Goal: Task Accomplishment & Management: Use online tool/utility

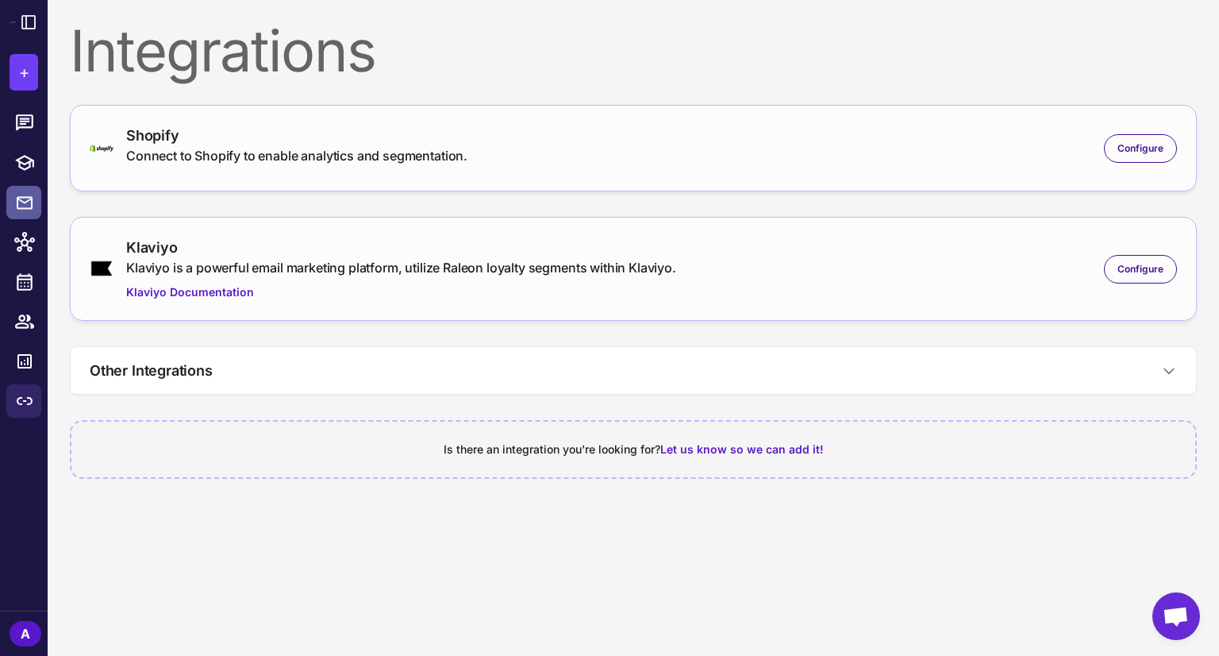
click at [27, 201] on icon at bounding box center [25, 202] width 16 height 13
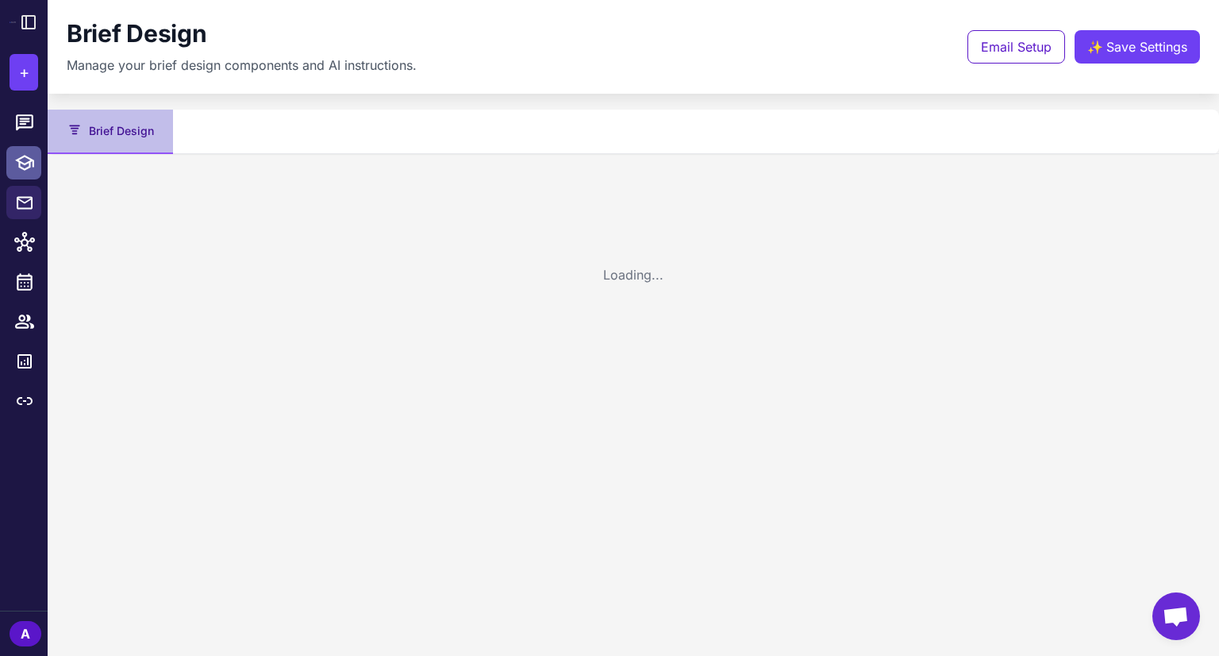
click at [14, 153] on icon at bounding box center [24, 162] width 21 height 21
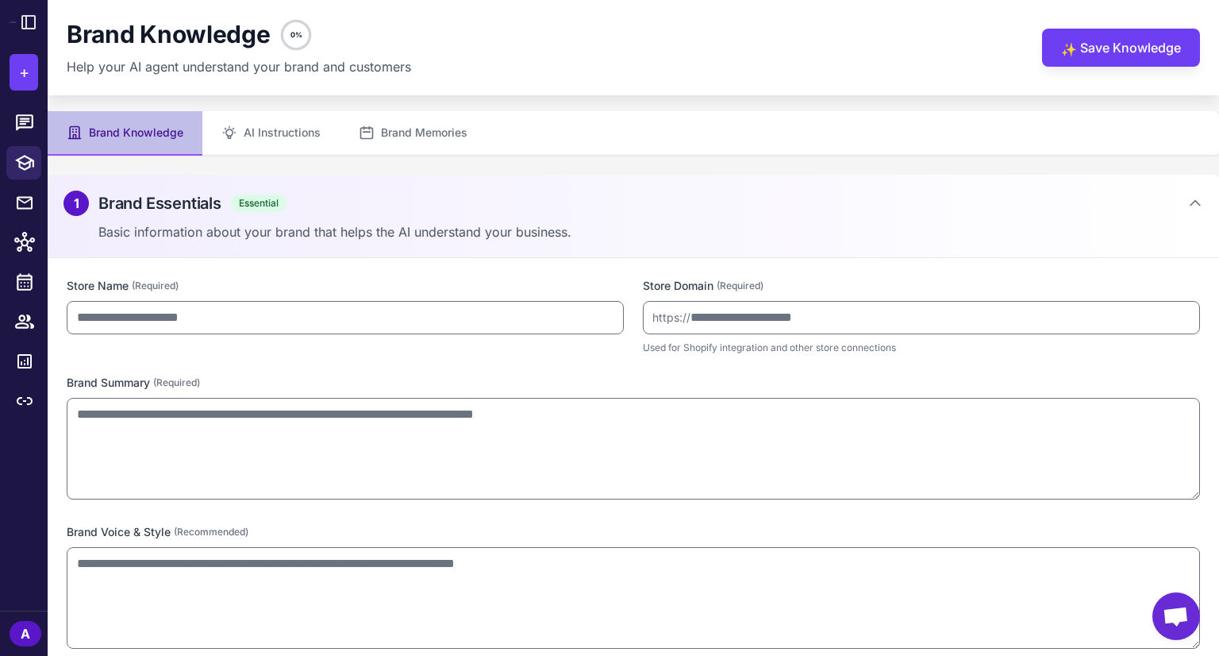
type input "****"
type input "**********"
type textarea "**********"
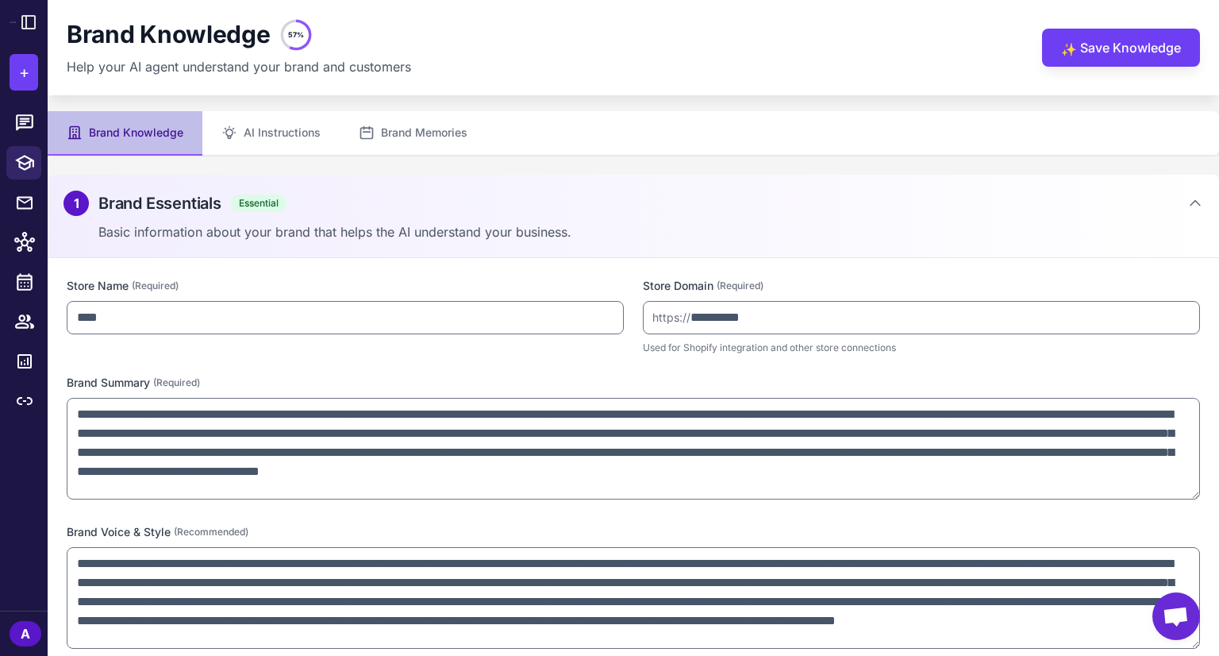
click at [41, 21] on div at bounding box center [24, 22] width 48 height 44
click at [30, 21] on icon at bounding box center [28, 22] width 13 height 13
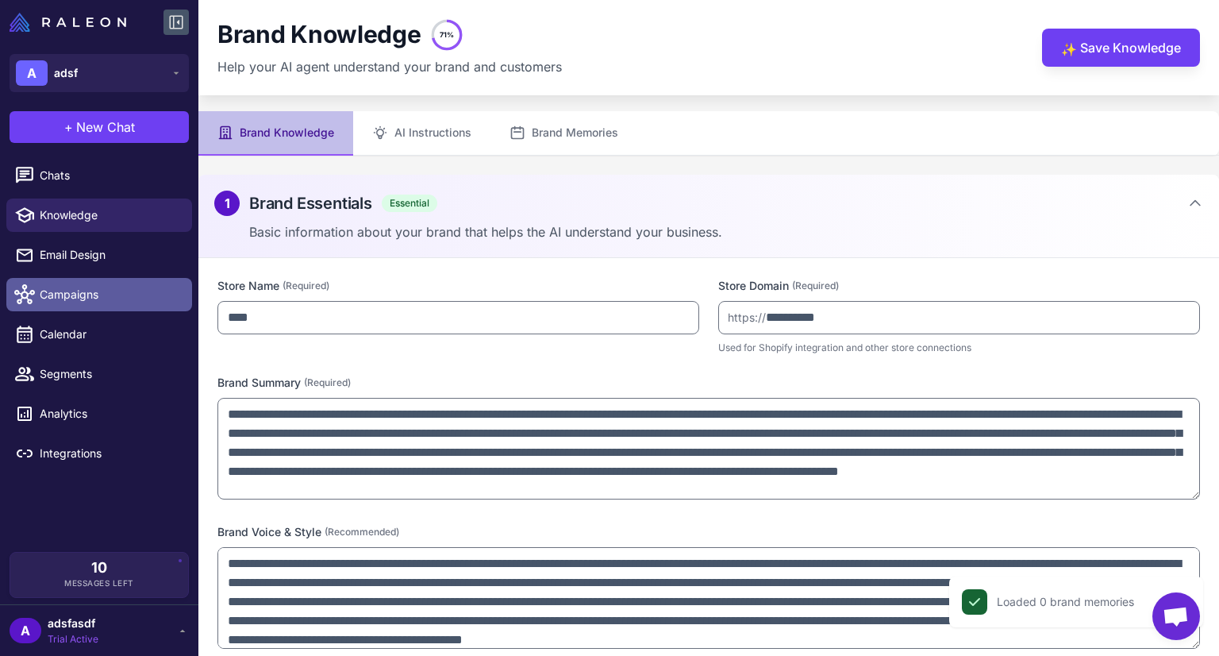
click at [130, 286] on span "Campaigns" at bounding box center [110, 294] width 140 height 17
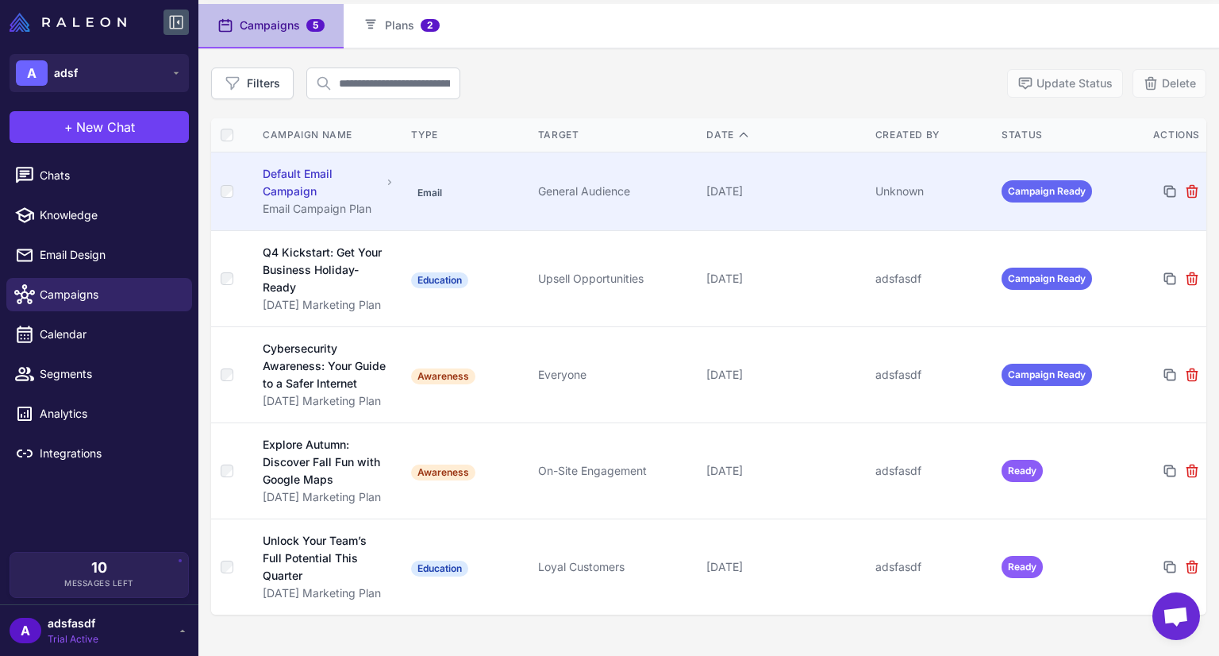
scroll to position [109, 0]
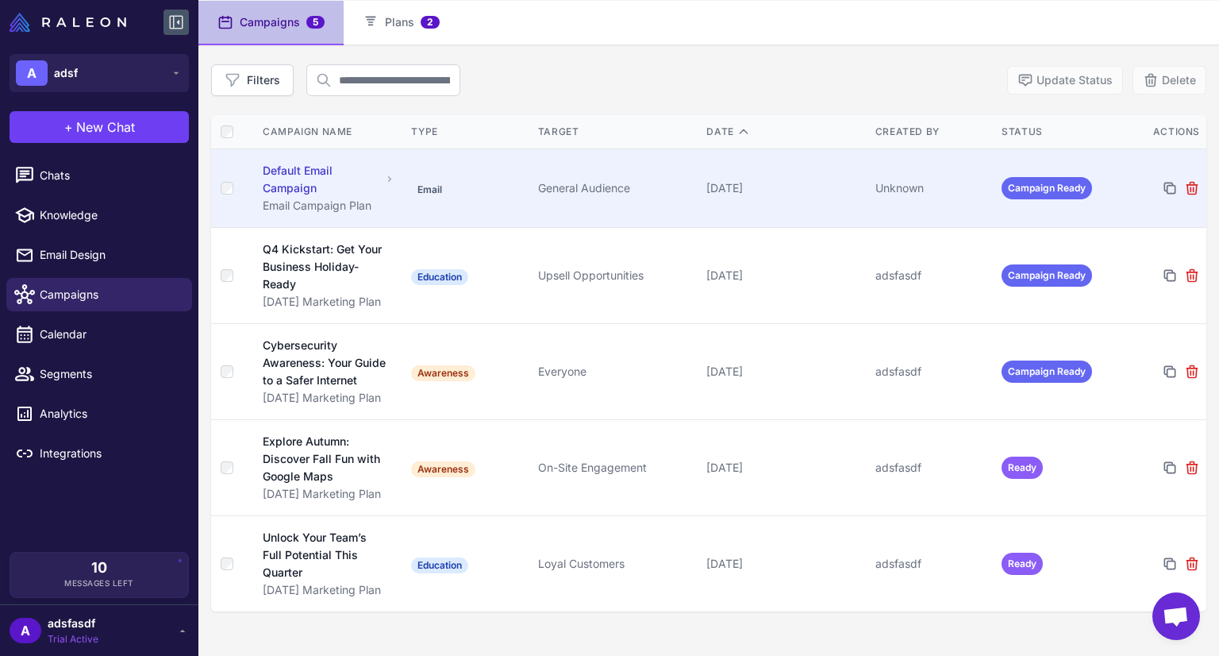
click at [396, 201] on td "Default Email Campaign Email Campaign Plan" at bounding box center [329, 187] width 152 height 79
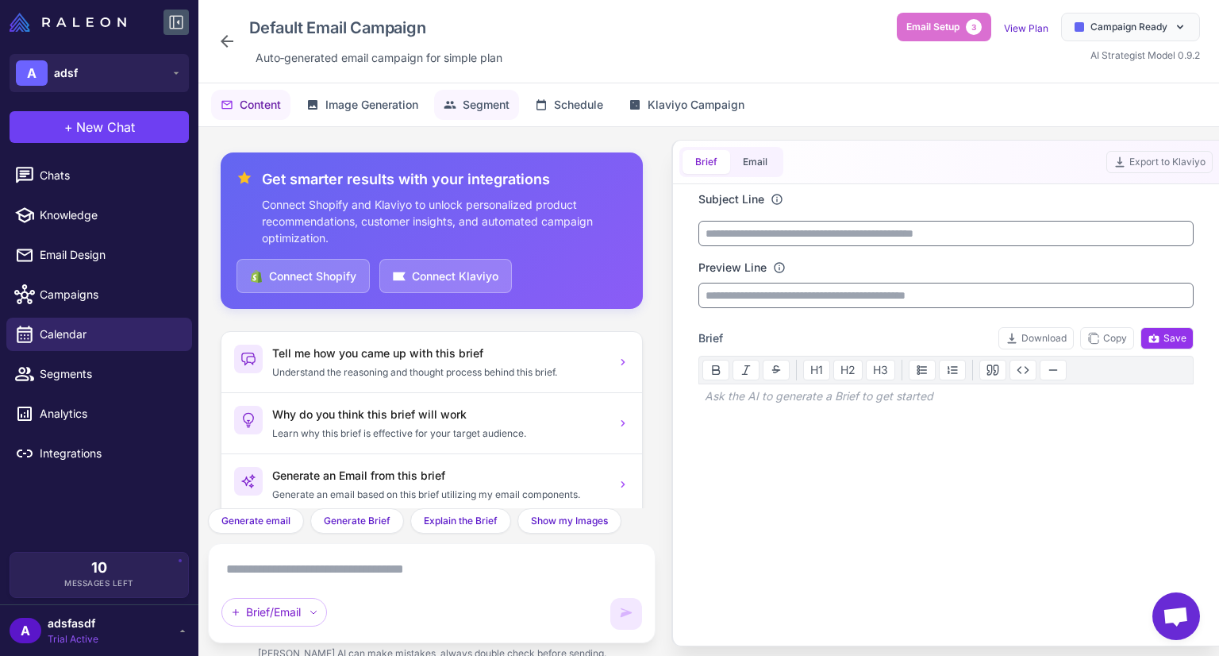
click at [501, 112] on span "Segment" at bounding box center [486, 104] width 47 height 17
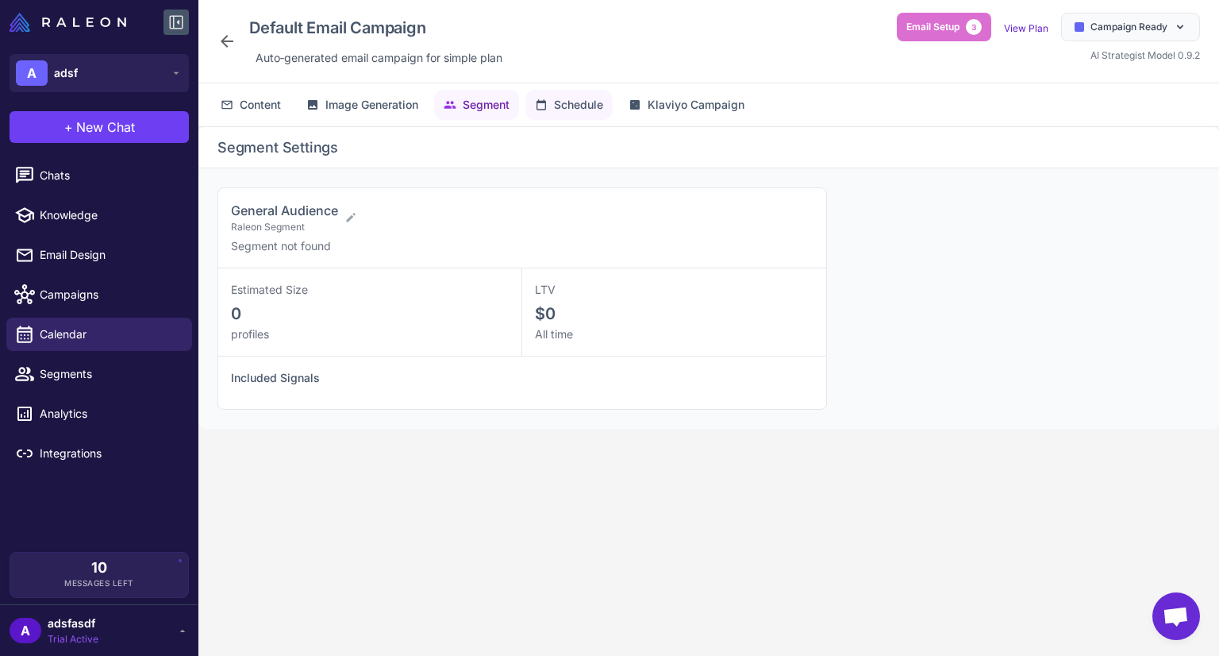
click at [545, 112] on button "Schedule" at bounding box center [569, 105] width 87 height 30
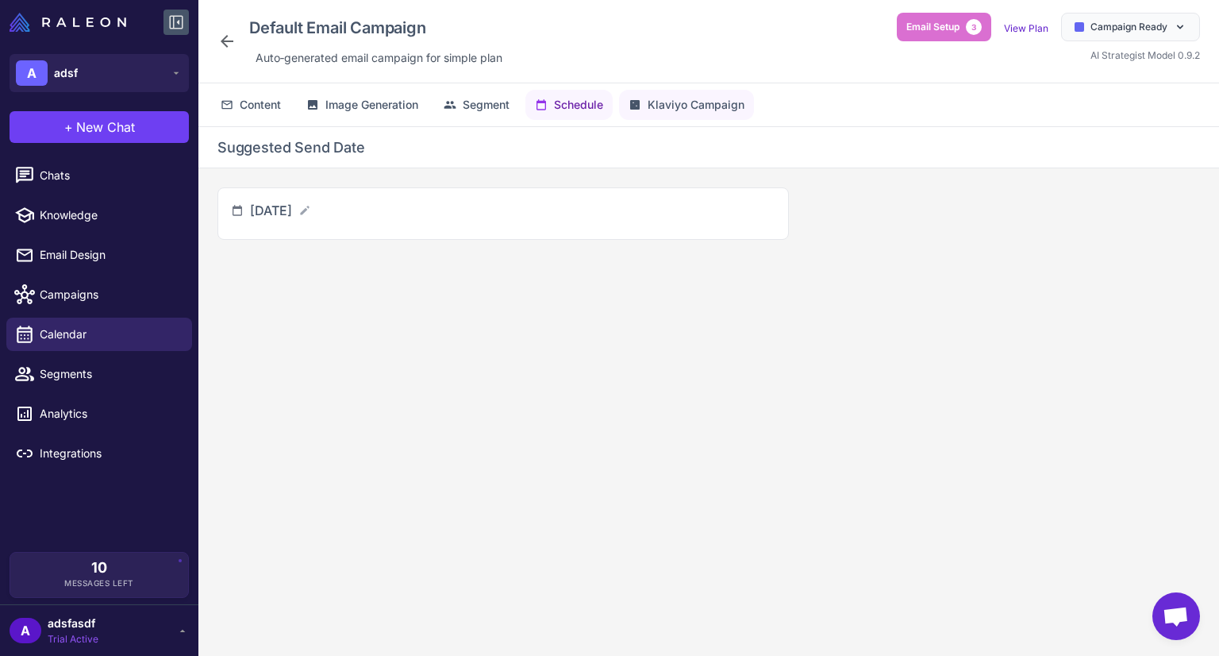
click at [660, 110] on span "Klaviyo Campaign" at bounding box center [696, 104] width 97 height 17
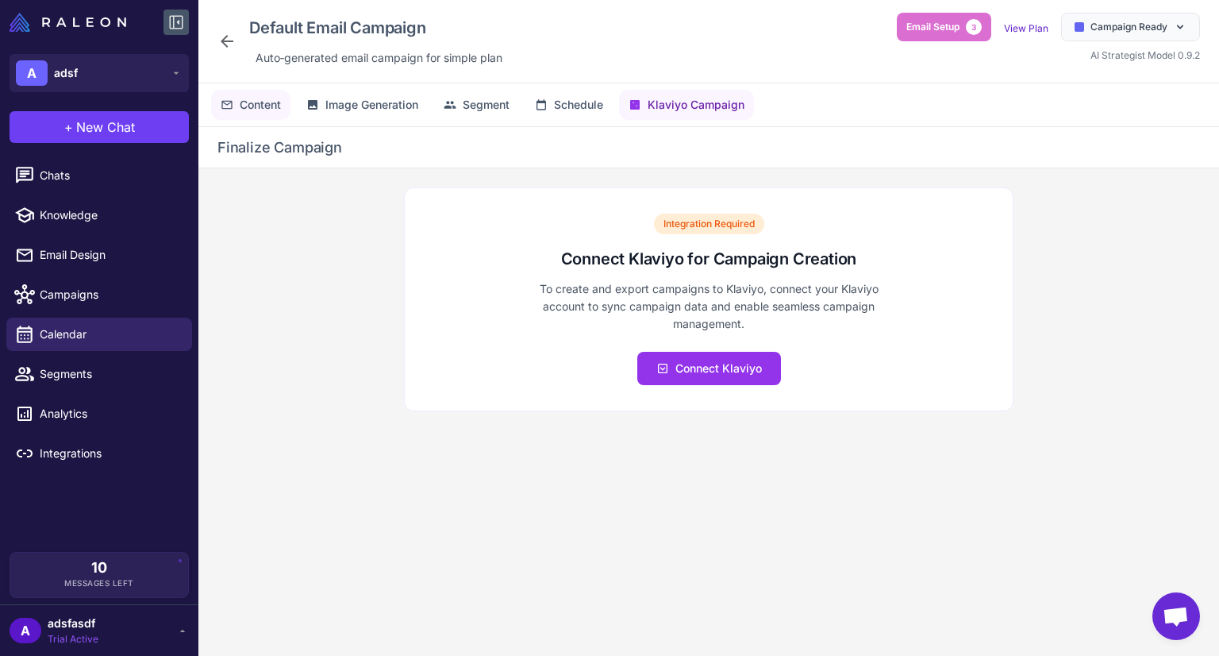
click at [276, 112] on span "Content" at bounding box center [260, 104] width 41 height 17
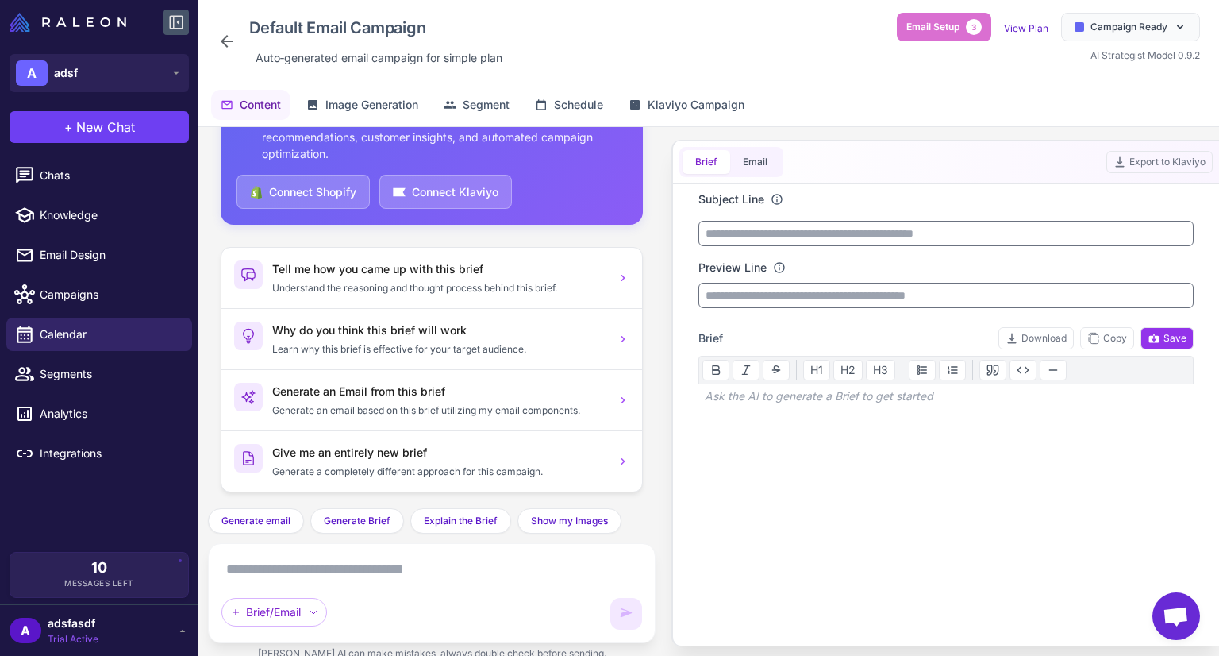
scroll to position [86, 0]
click at [780, 164] on div "Brief Email" at bounding box center [732, 162] width 104 height 30
click at [381, 110] on span "Image Generation" at bounding box center [371, 104] width 93 height 17
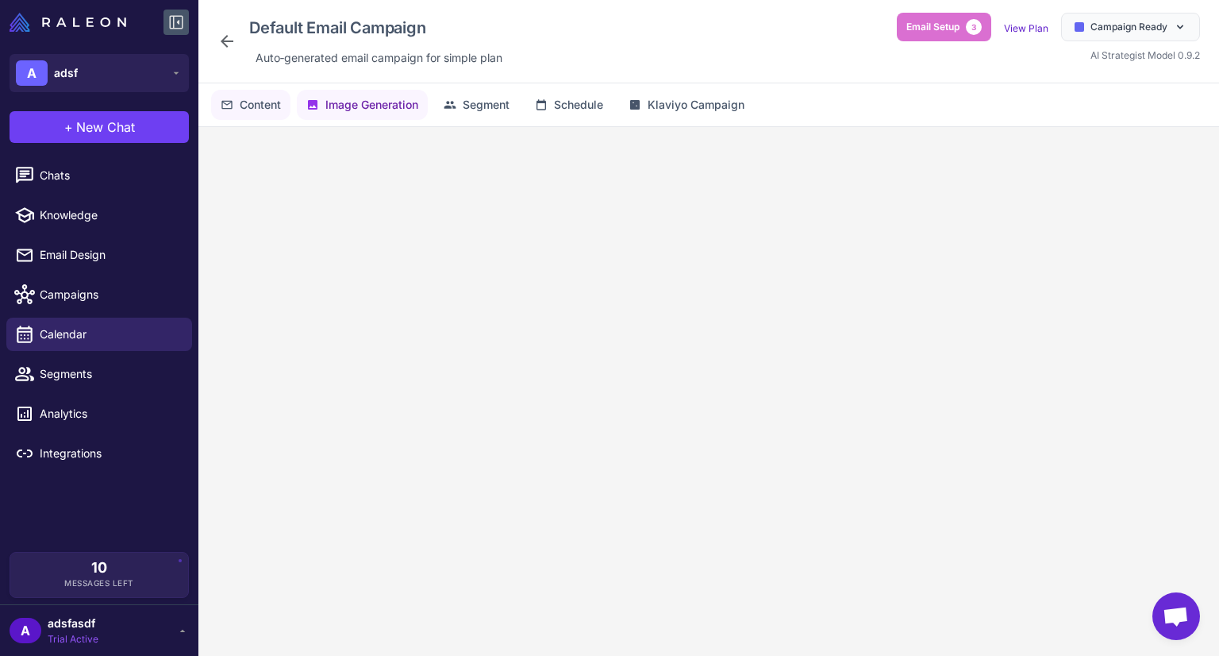
click at [243, 109] on span "Content" at bounding box center [260, 104] width 41 height 17
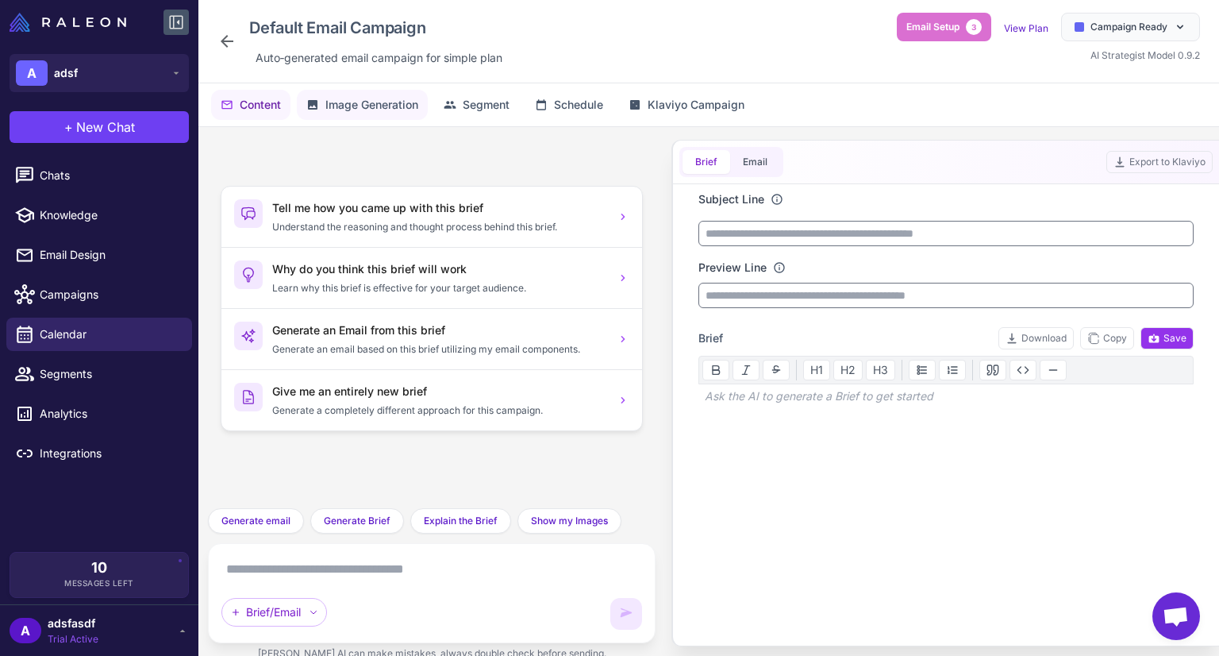
click at [315, 109] on icon at bounding box center [313, 105] width 10 height 10
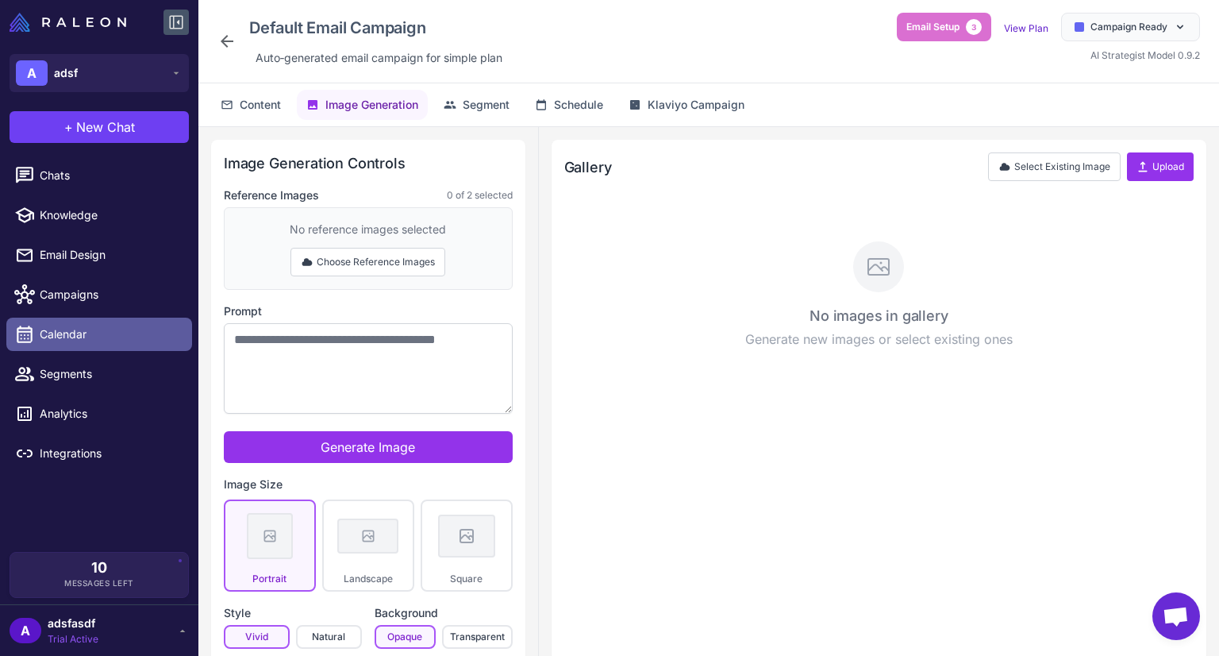
click at [57, 336] on span "Calendar" at bounding box center [110, 333] width 140 height 17
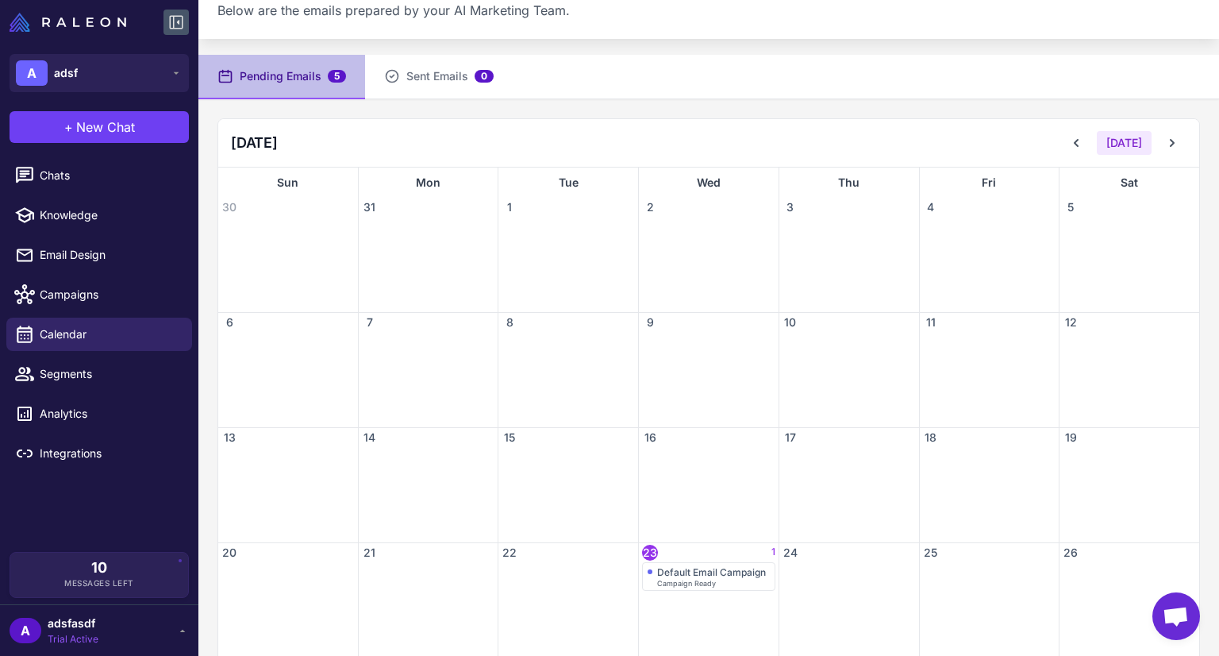
scroll to position [159, 0]
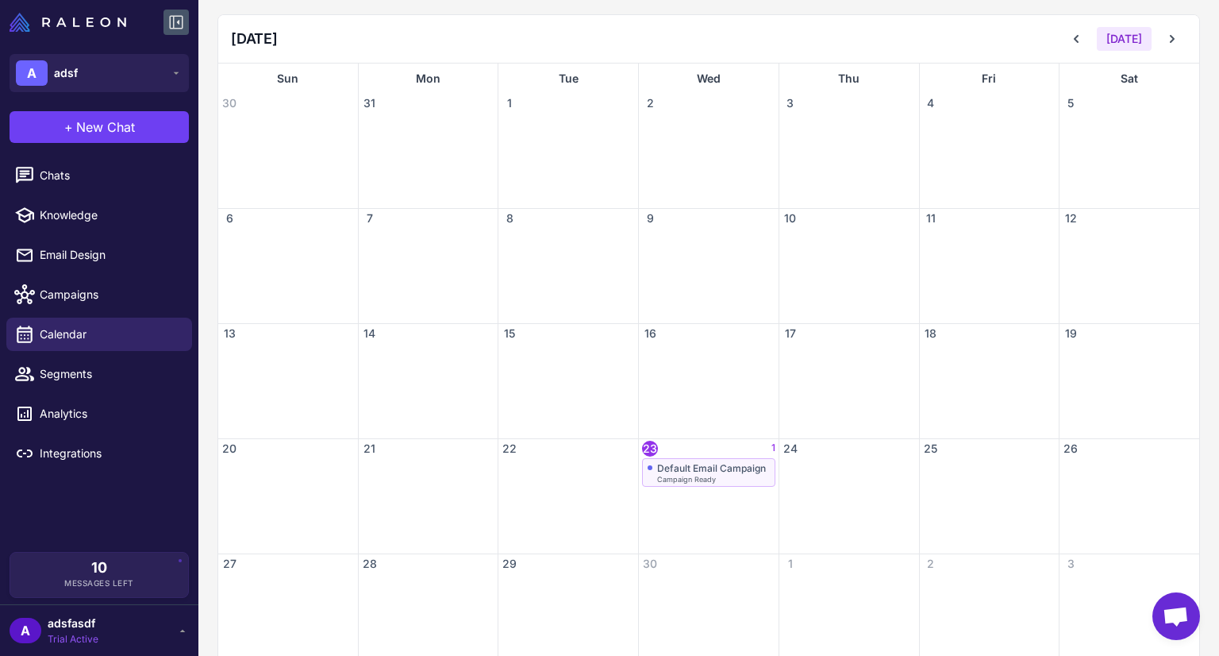
click at [680, 468] on div "Default Email Campaign" at bounding box center [711, 468] width 109 height 12
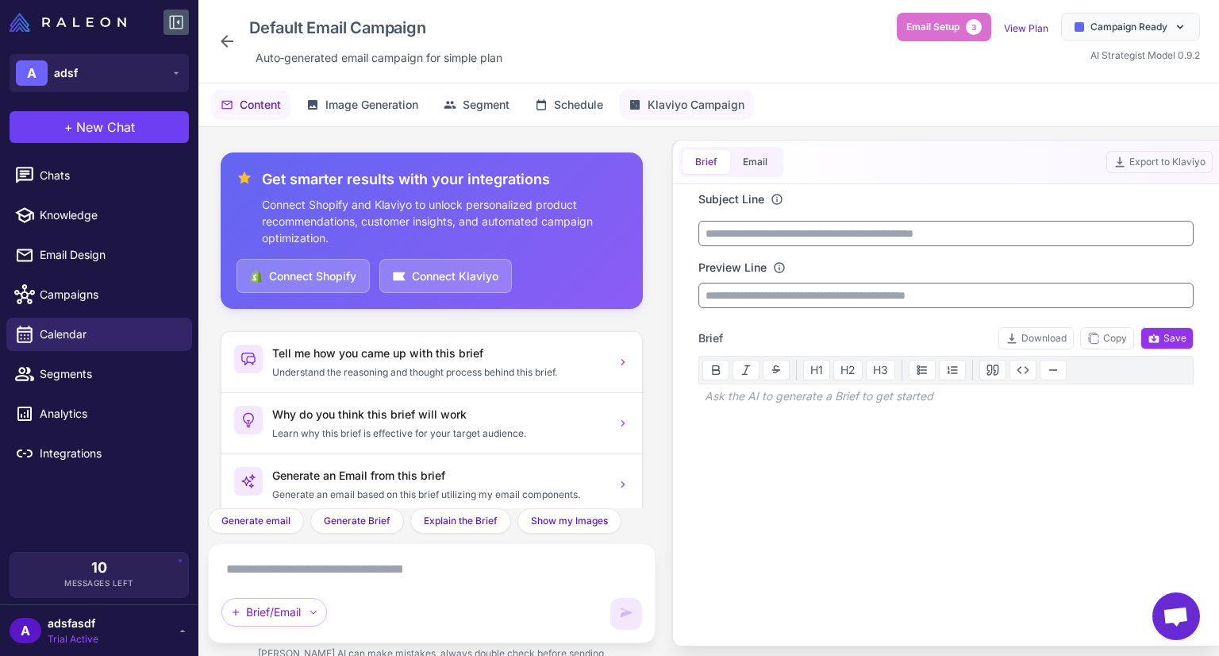
click at [718, 110] on span "Klaviyo Campaign" at bounding box center [696, 104] width 97 height 17
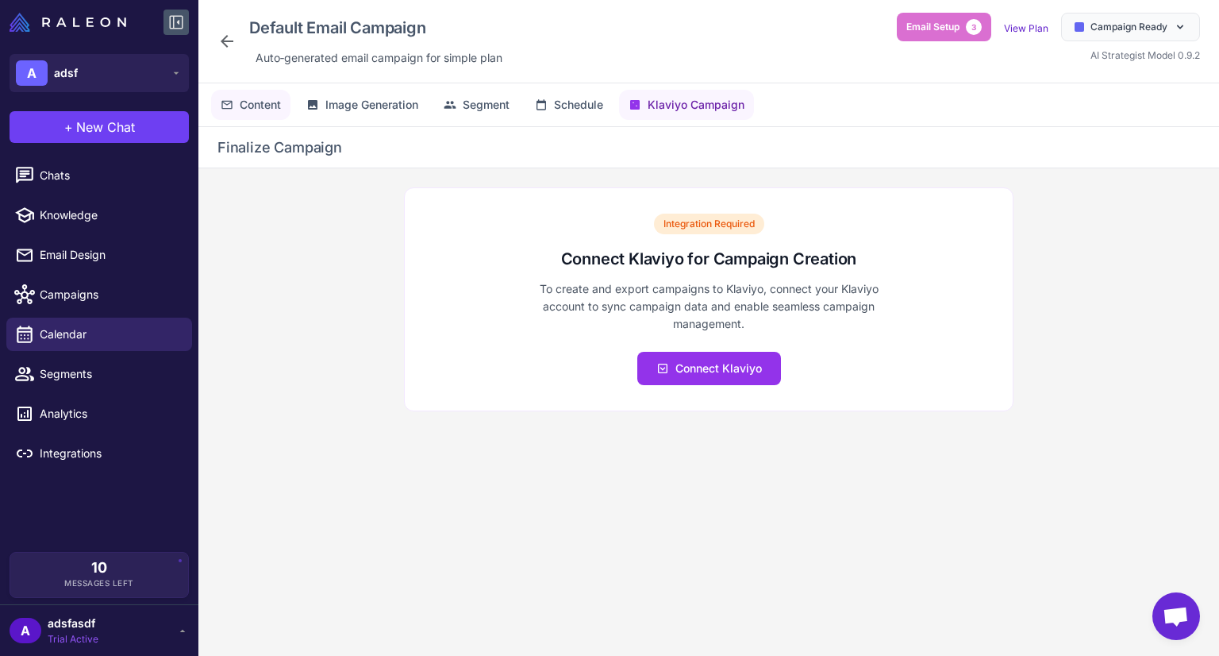
click at [267, 117] on button "Content" at bounding box center [250, 105] width 79 height 30
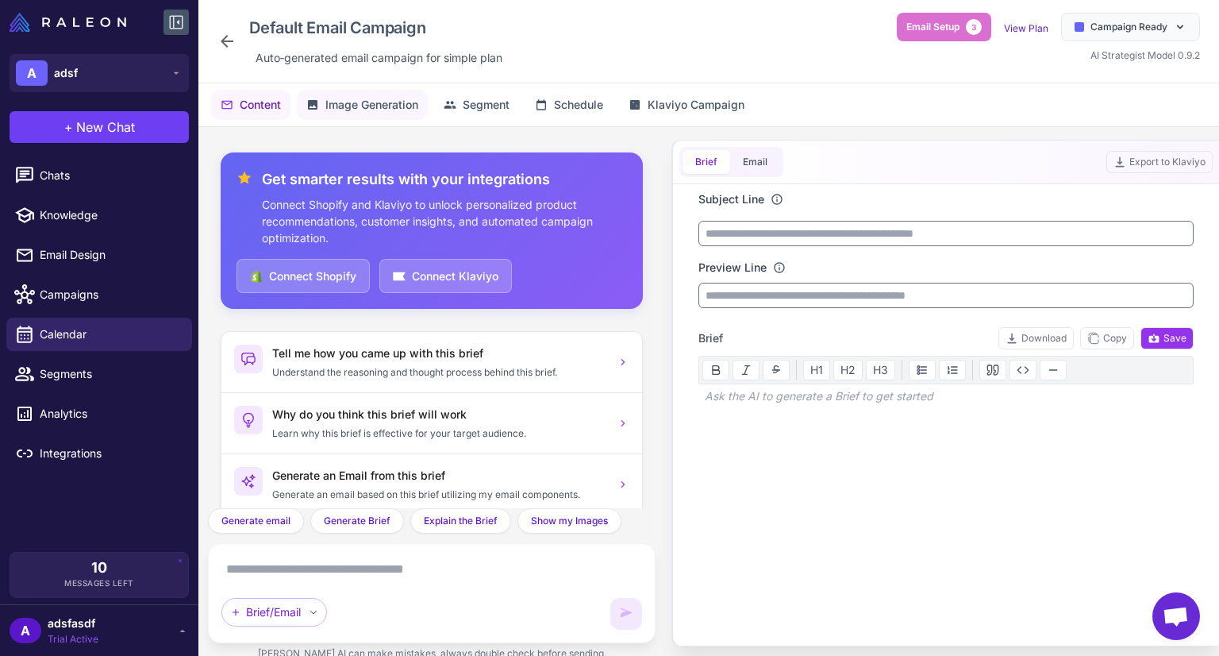
click at [348, 103] on span "Image Generation" at bounding box center [371, 104] width 93 height 17
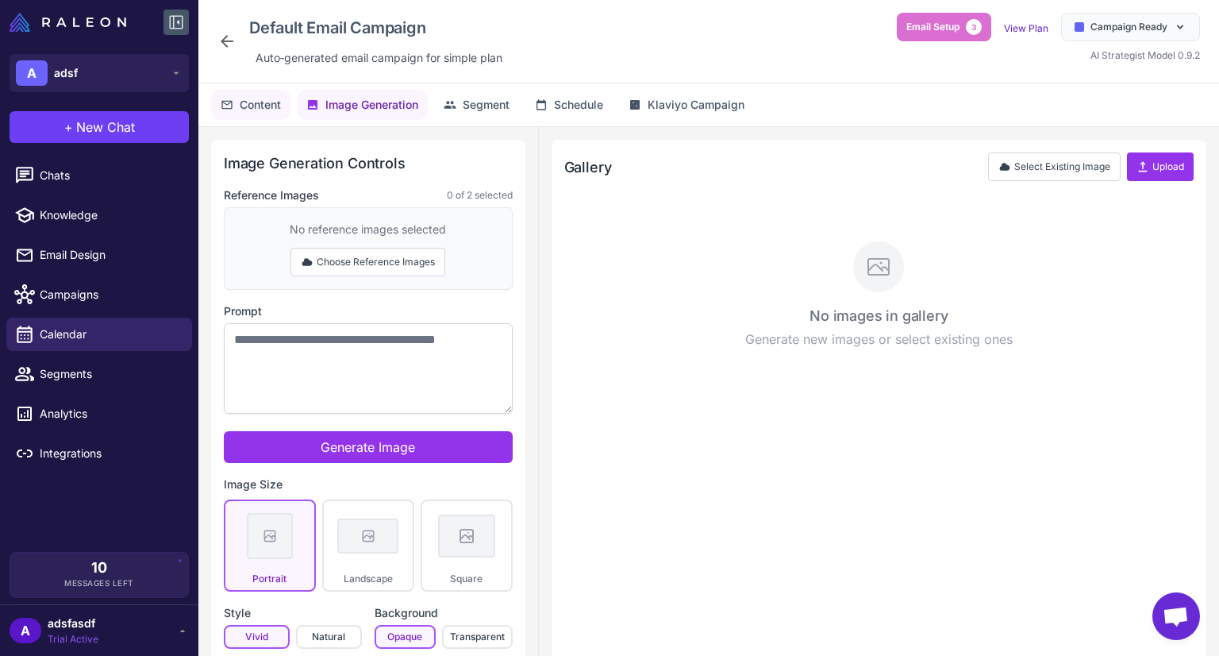
click at [283, 118] on button "Content" at bounding box center [250, 105] width 79 height 30
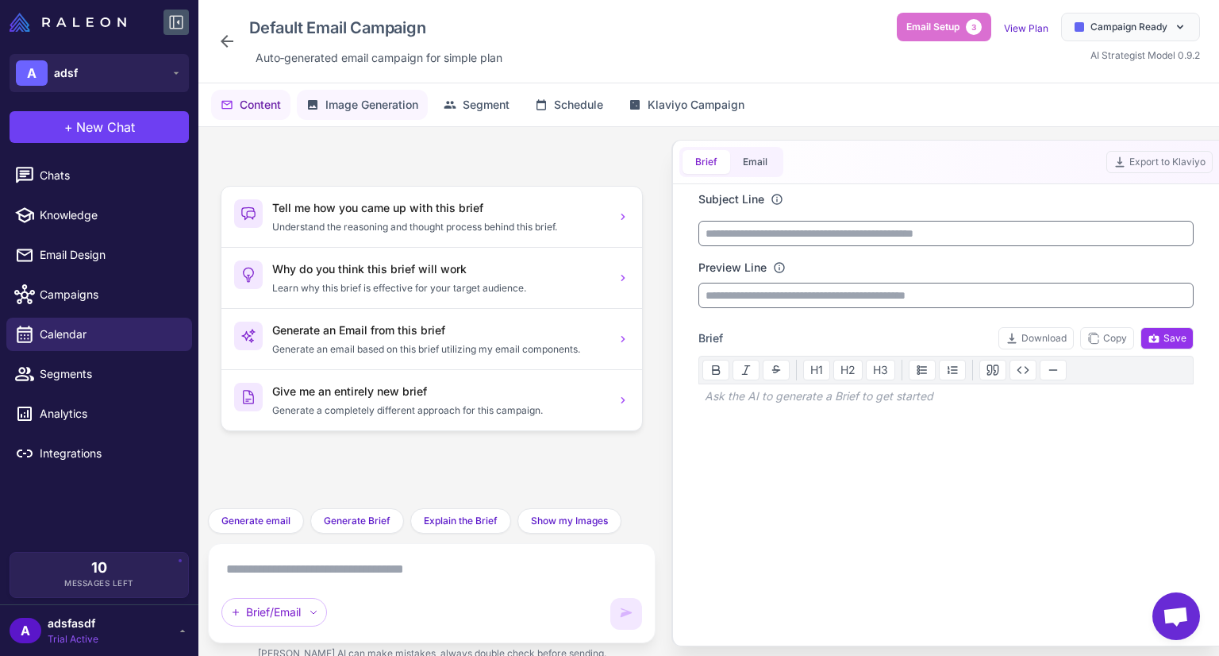
click at [334, 112] on span "Image Generation" at bounding box center [371, 104] width 93 height 17
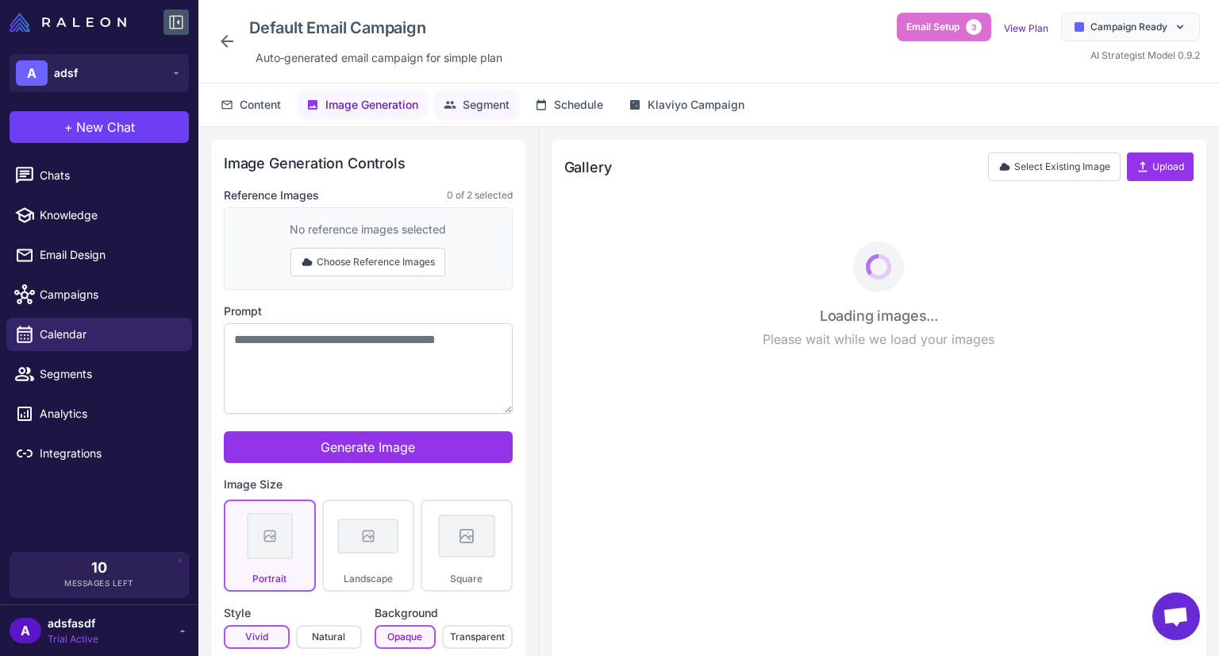
click at [498, 110] on span "Segment" at bounding box center [486, 104] width 47 height 17
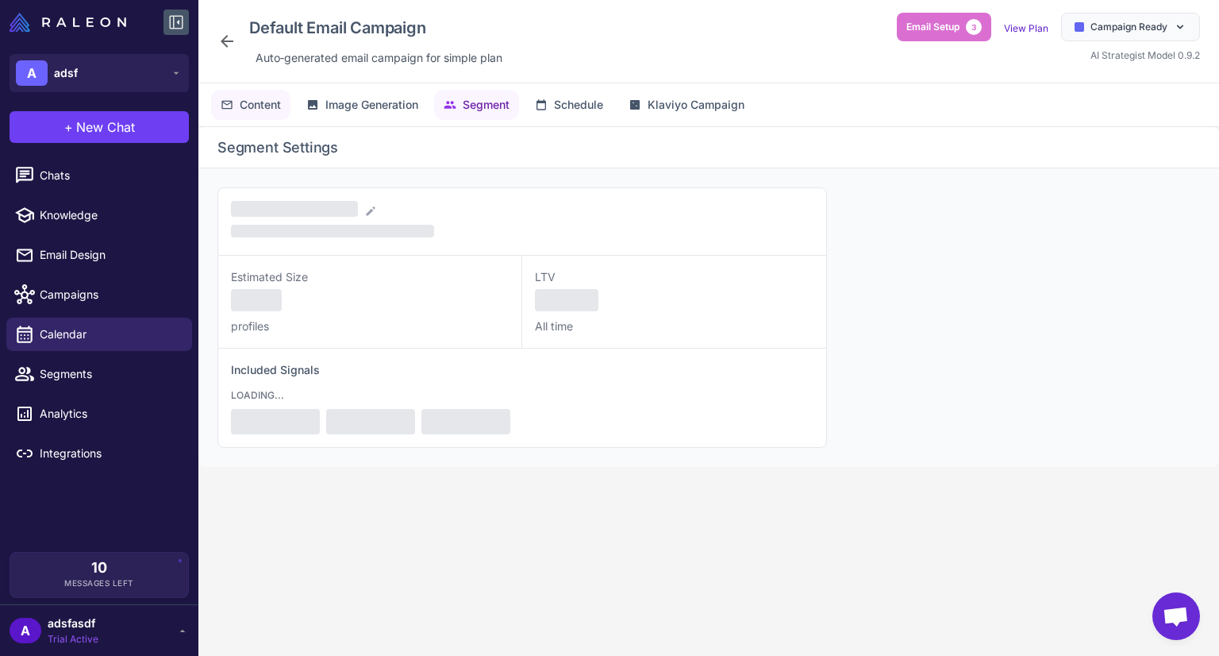
click at [248, 107] on span "Content" at bounding box center [260, 104] width 41 height 17
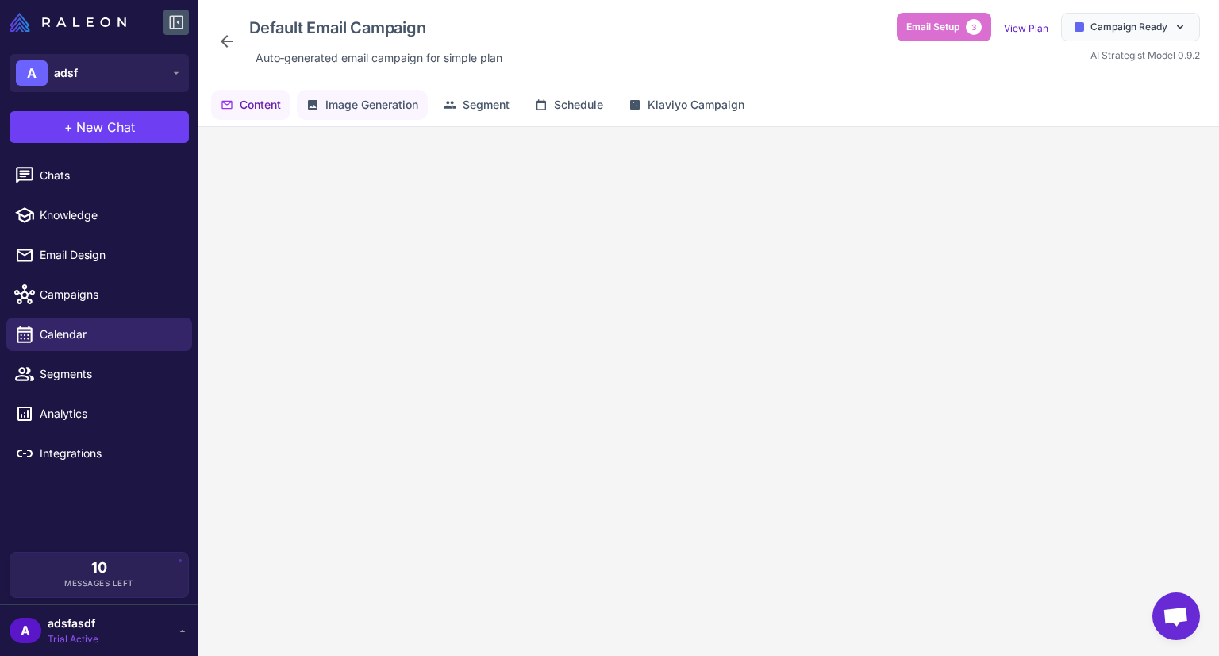
click at [356, 106] on span "Image Generation" at bounding box center [371, 104] width 93 height 17
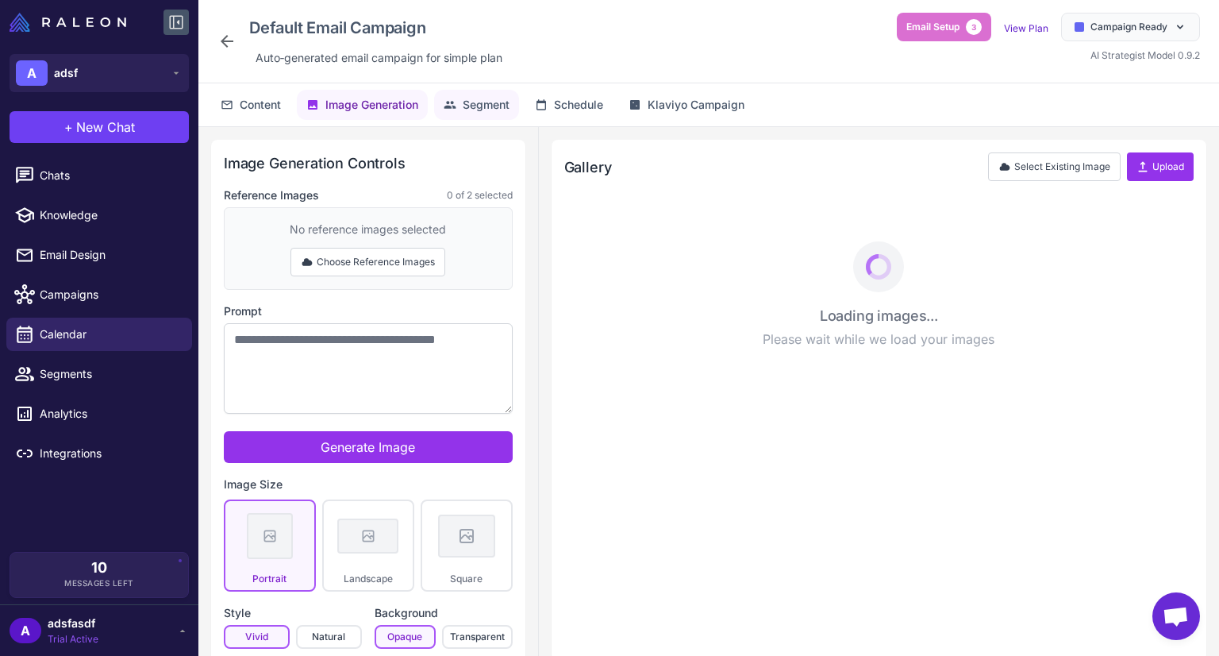
click at [448, 104] on icon at bounding box center [450, 104] width 13 height 13
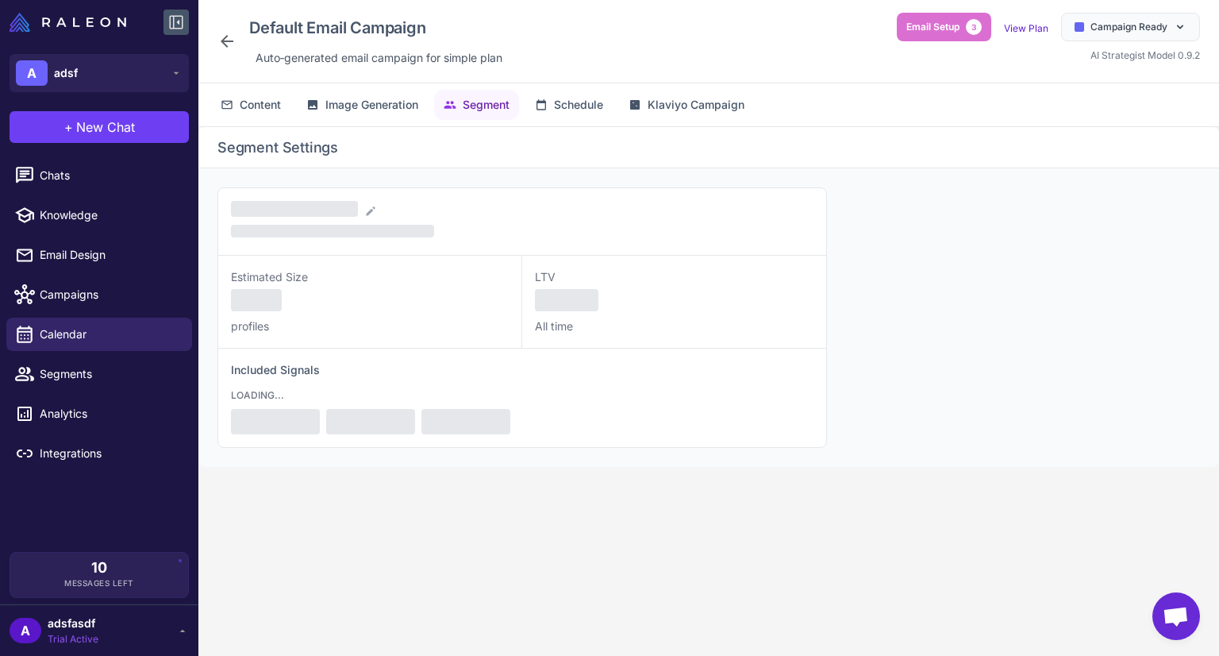
click at [560, 48] on div "Default Email Campaign Auto‑generated email campaign for simple plan Email Setu…" at bounding box center [709, 41] width 983 height 57
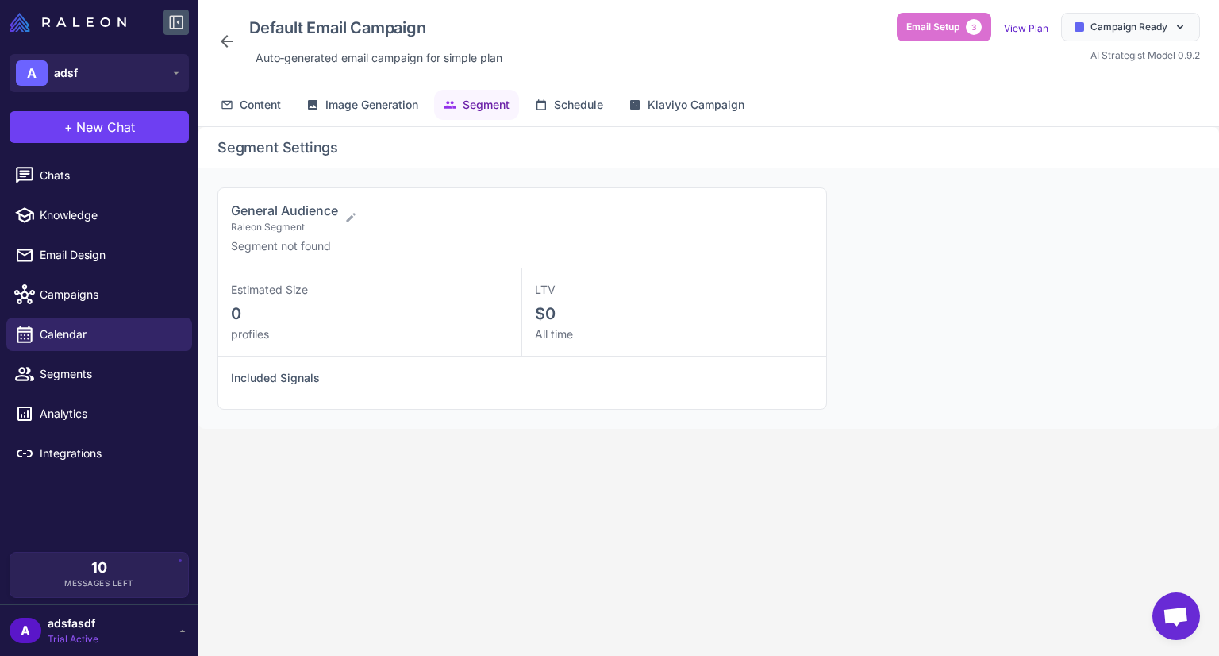
click at [948, 528] on div "Segment Settings General Audience Raleon Segment Segment not found Estimated Si…" at bounding box center [708, 404] width 1021 height 554
click at [774, 229] on div "General Audience Raleon Segment" at bounding box center [516, 217] width 570 height 33
click at [407, 108] on span "Image Generation" at bounding box center [371, 104] width 93 height 17
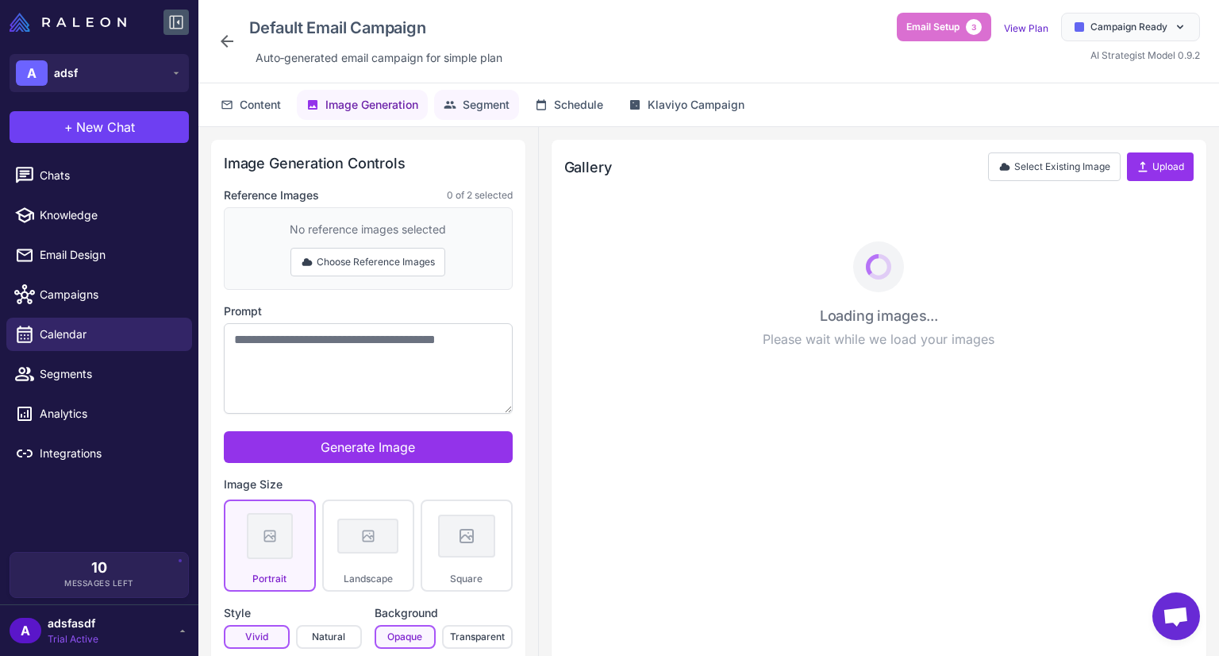
click at [498, 104] on span "Segment" at bounding box center [486, 104] width 47 height 17
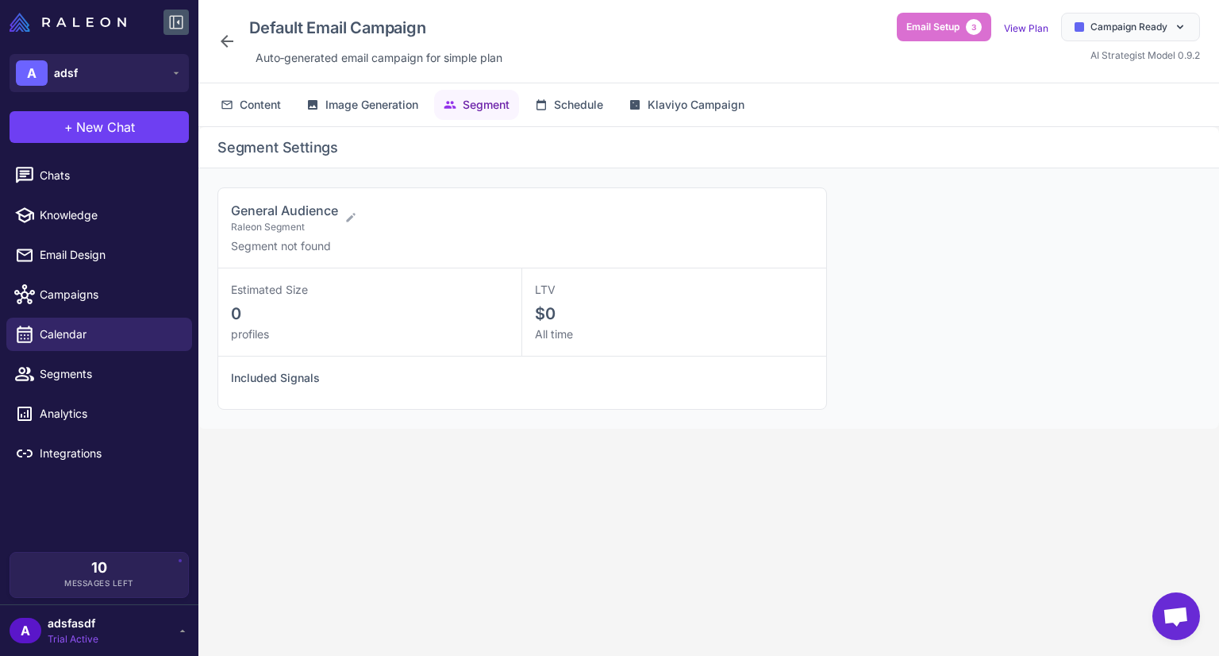
click at [636, 156] on h2 "Segment Settings" at bounding box center [709, 147] width 983 height 21
